Goal: Task Accomplishment & Management: Complete application form

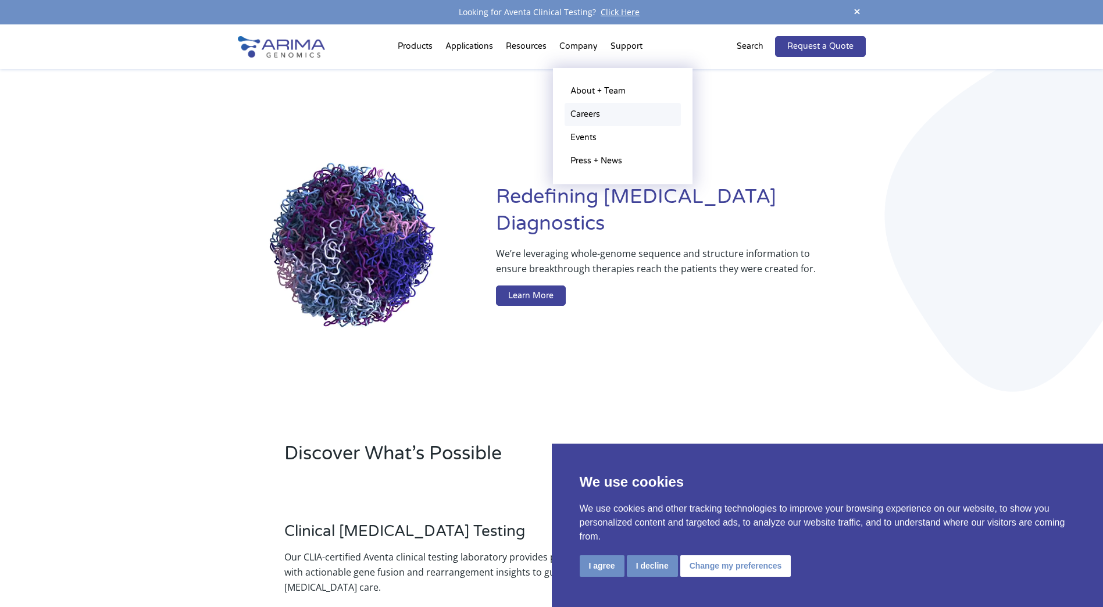
click at [591, 113] on link "Careers" at bounding box center [623, 114] width 116 height 23
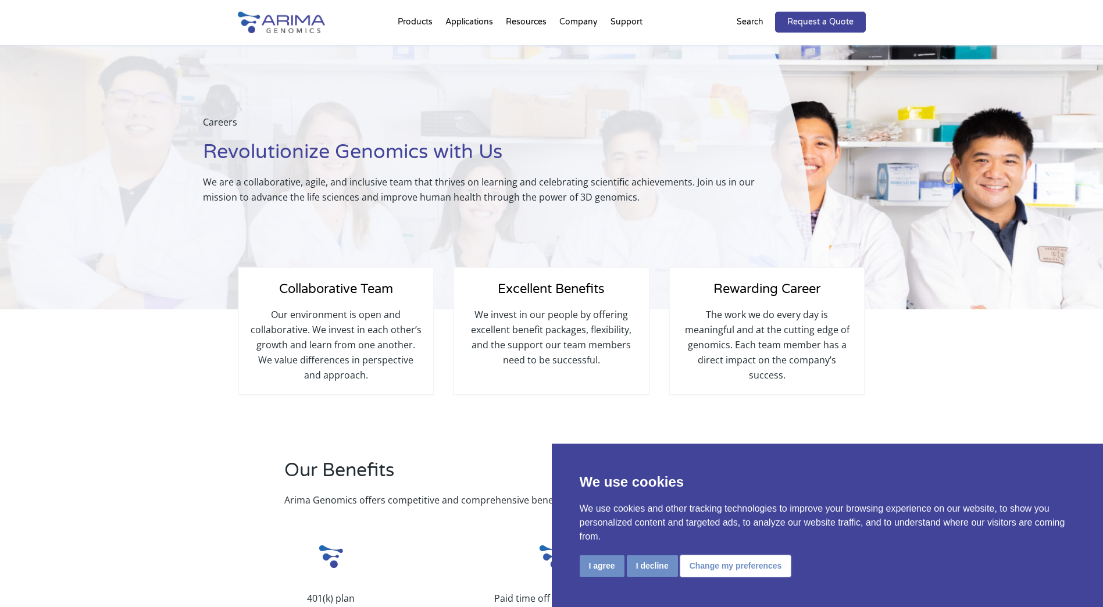
click at [757, 559] on button "Change my preferences" at bounding box center [735, 566] width 111 height 22
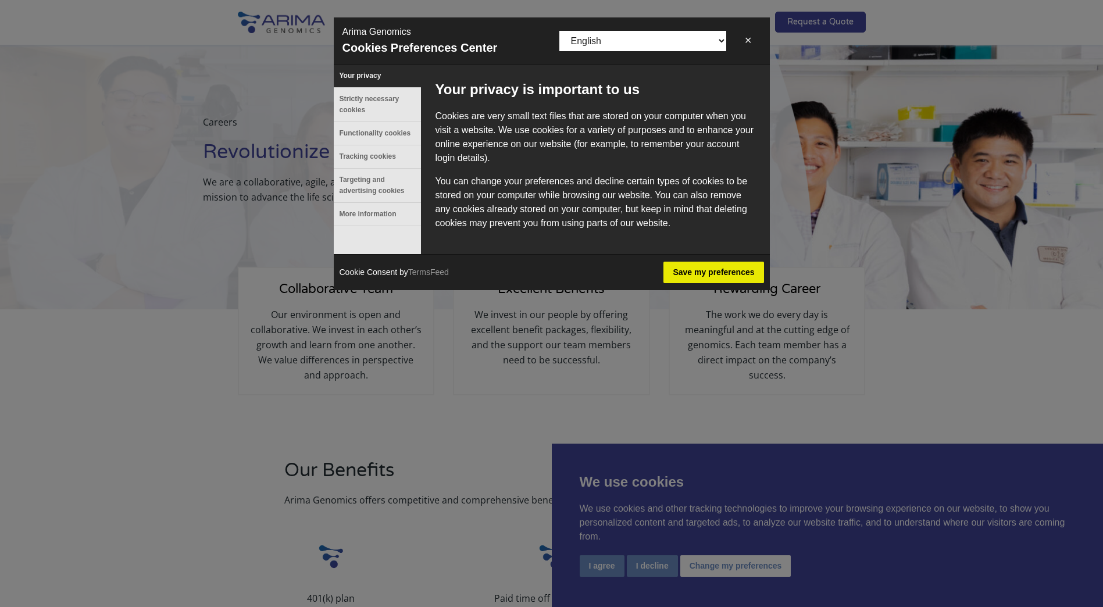
click at [743, 45] on button "✕" at bounding box center [748, 40] width 26 height 23
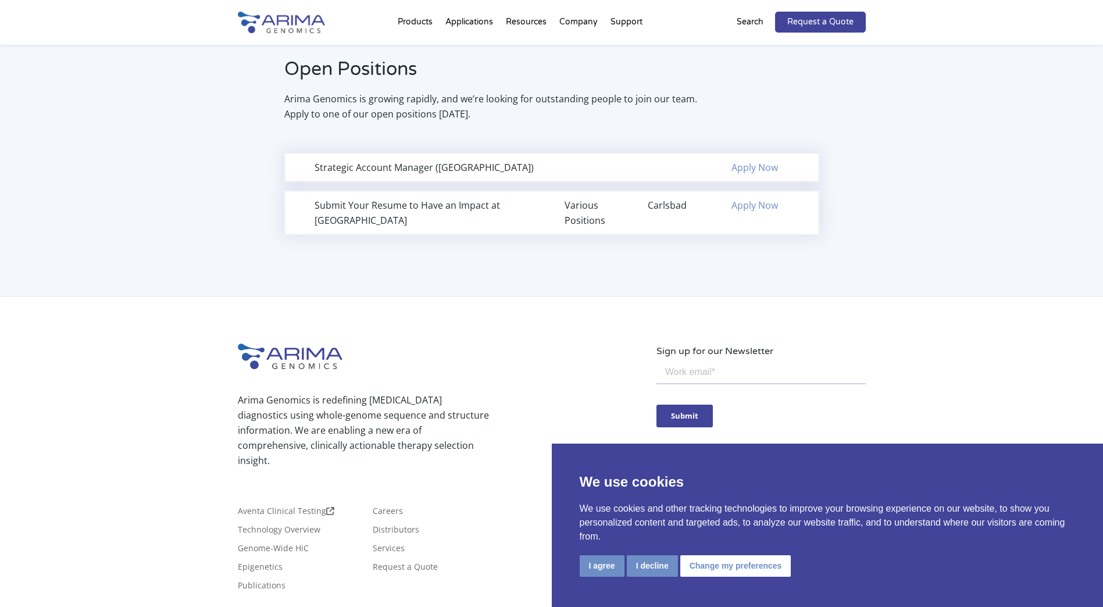
scroll to position [836, 0]
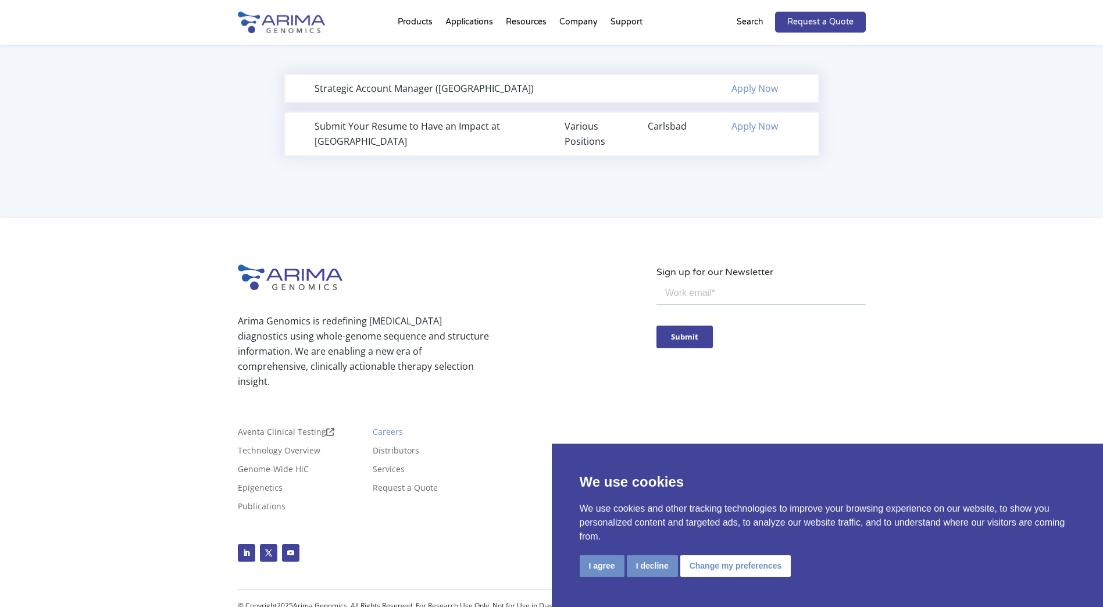
click at [392, 415] on div "Aventa Clinical Testing Technology Overview Genome-Wide HiC Epigenetics Publica…" at bounding box center [447, 463] width 419 height 116
click at [392, 428] on link "Careers" at bounding box center [388, 434] width 30 height 13
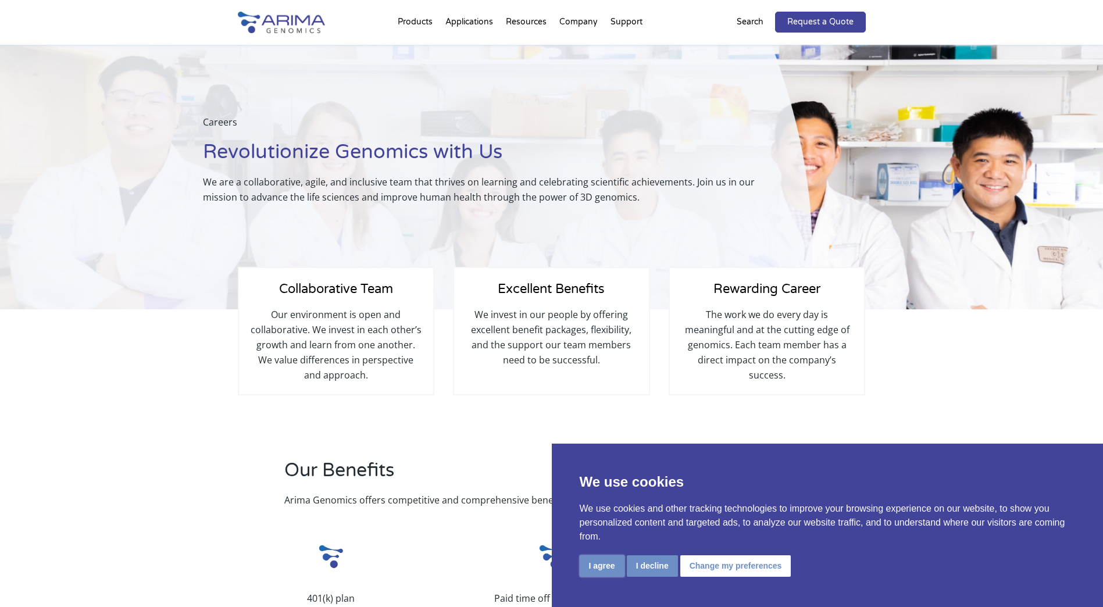
click at [604, 573] on button "I agree" at bounding box center [602, 566] width 45 height 22
